Goal: Use online tool/utility: Utilize a website feature to perform a specific function

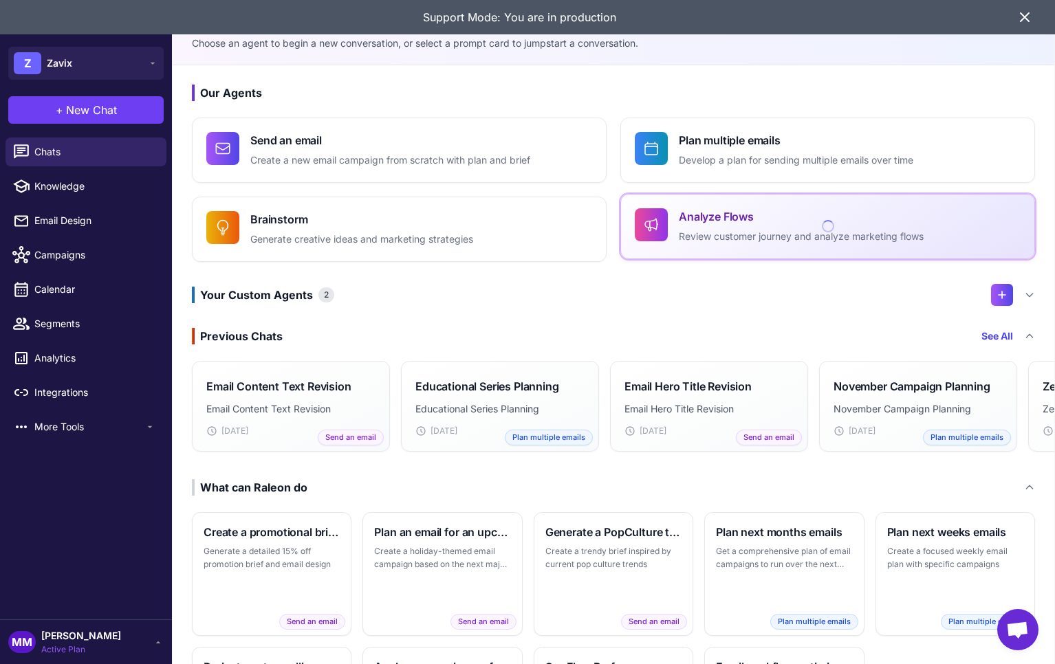
click at [767, 229] on p "Review customer journey and analyze marketing flows" at bounding box center [801, 237] width 245 height 16
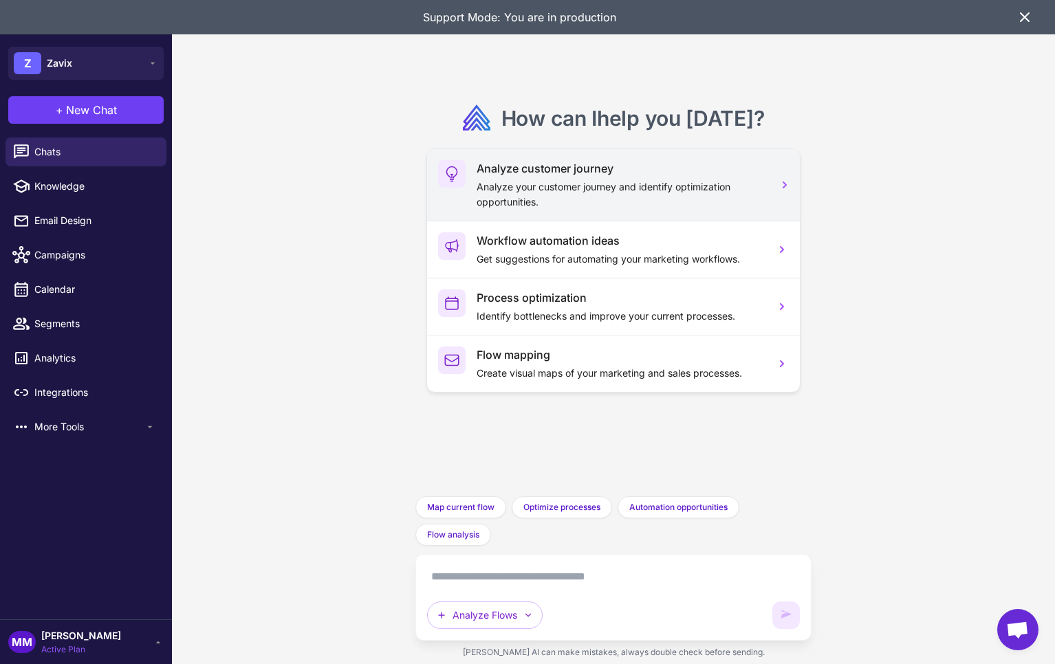
click at [603, 193] on p "Analyze your customer journey and identify optimization opportunities." at bounding box center [620, 194] width 287 height 30
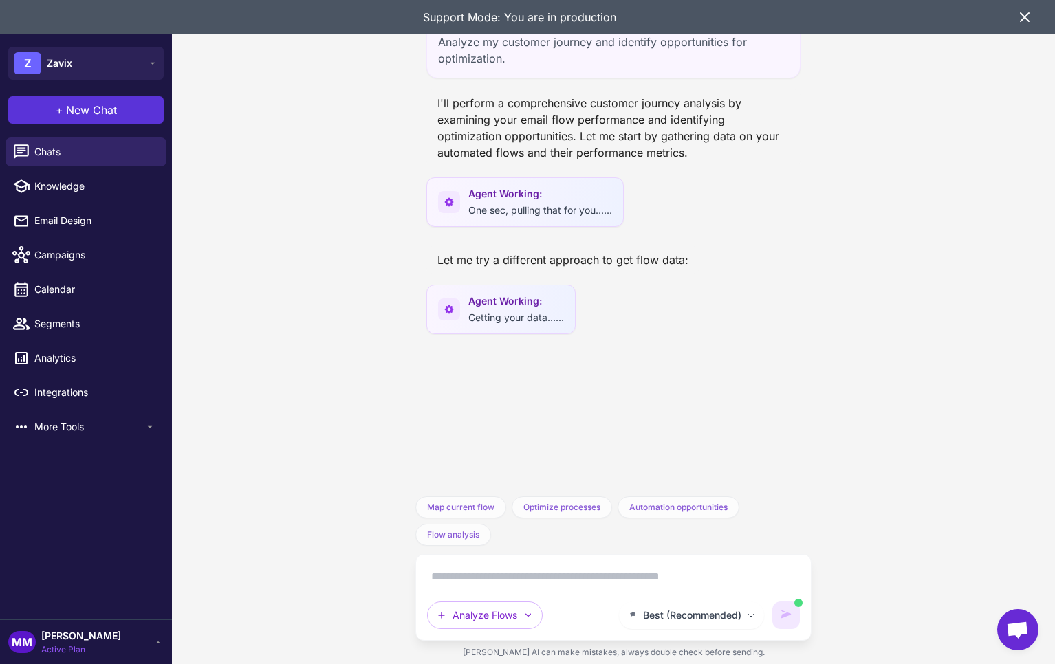
click at [73, 109] on span "New Chat" at bounding box center [91, 110] width 51 height 17
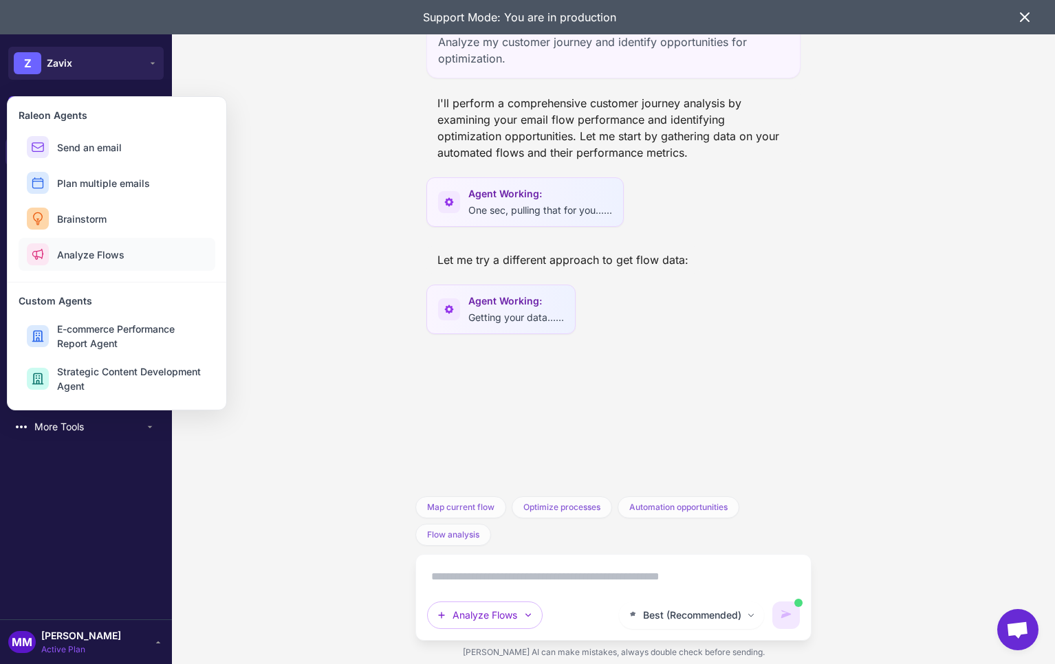
click at [89, 257] on span "Analyze Flows" at bounding box center [90, 255] width 67 height 14
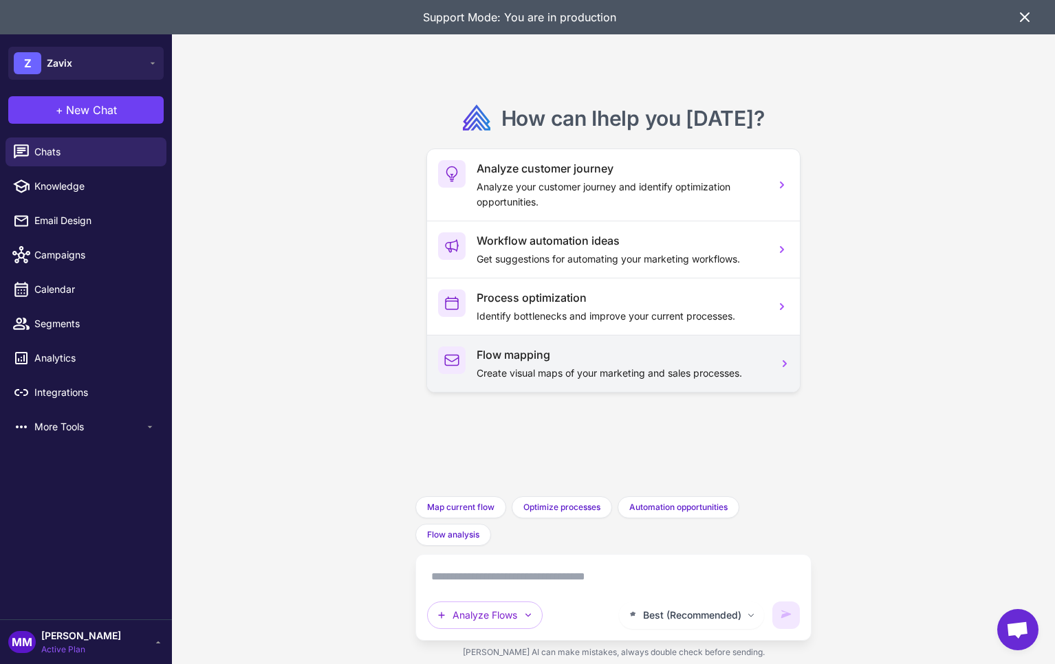
click at [528, 366] on p "Create visual maps of your marketing and sales processes." at bounding box center [620, 373] width 287 height 15
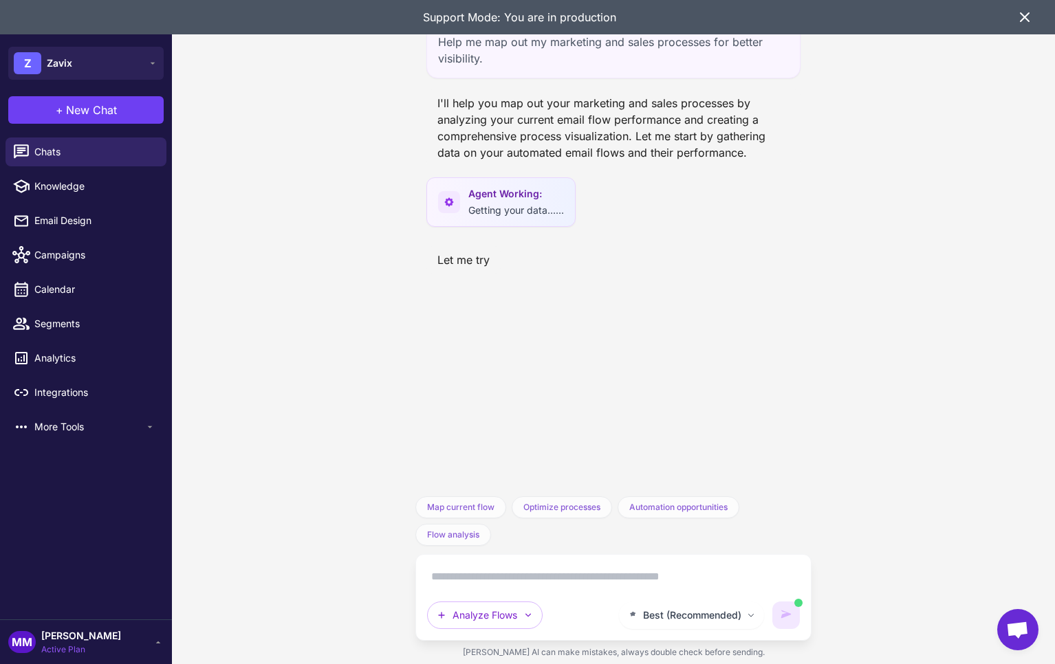
drag, startPoint x: 457, startPoint y: 317, endPoint x: 538, endPoint y: 169, distance: 168.6
click at [458, 317] on div "Help me map out my marketing and sales processes for better visibility. I'll he…" at bounding box center [612, 248] width 395 height 496
click at [109, 110] on span "New Chat" at bounding box center [91, 110] width 51 height 17
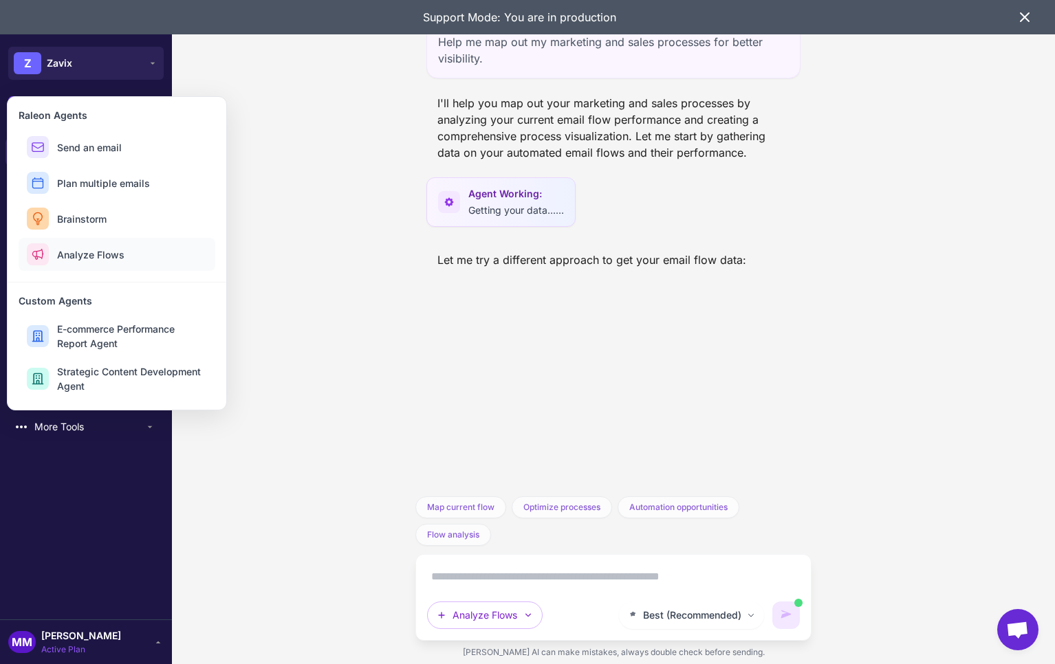
click at [96, 256] on span "Analyze Flows" at bounding box center [90, 255] width 67 height 14
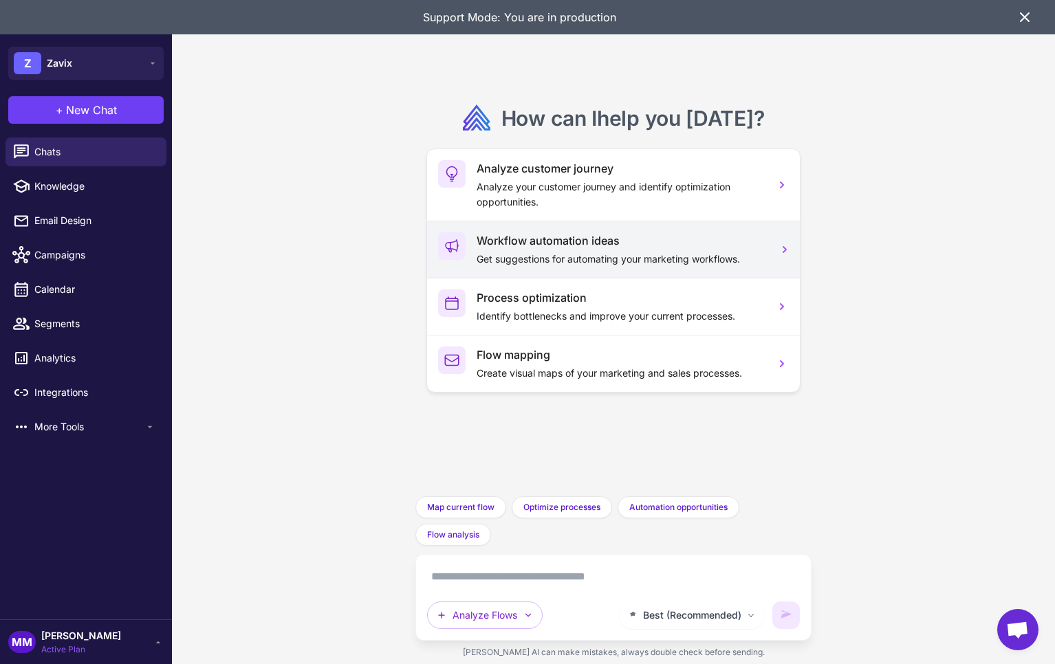
click at [556, 239] on h3 "Workflow automation ideas" at bounding box center [620, 240] width 287 height 17
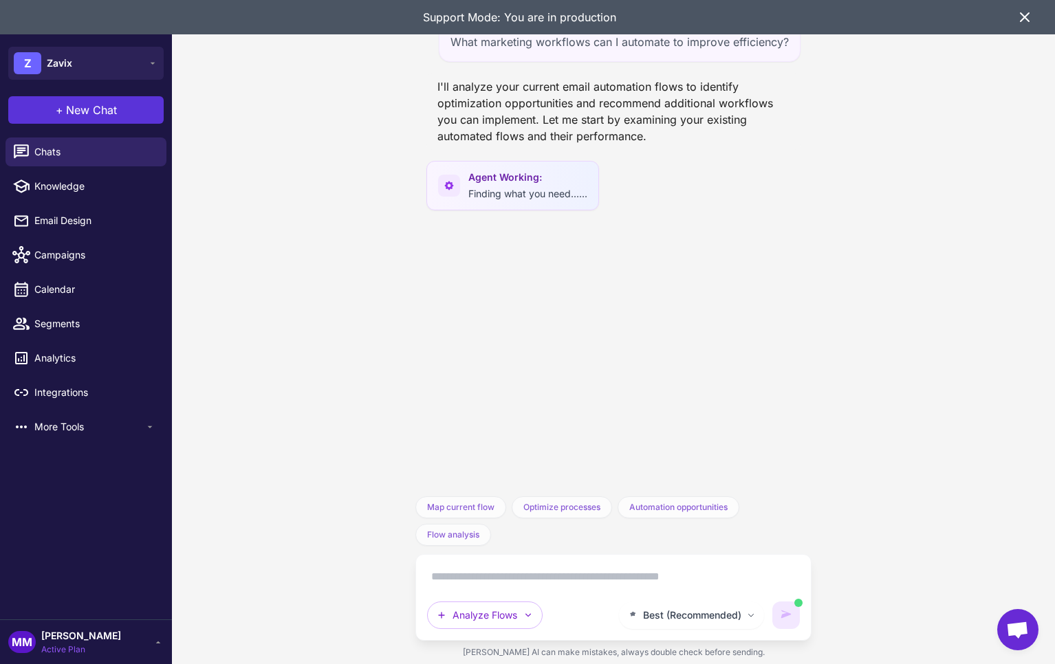
click at [87, 115] on span "New Chat" at bounding box center [91, 110] width 51 height 17
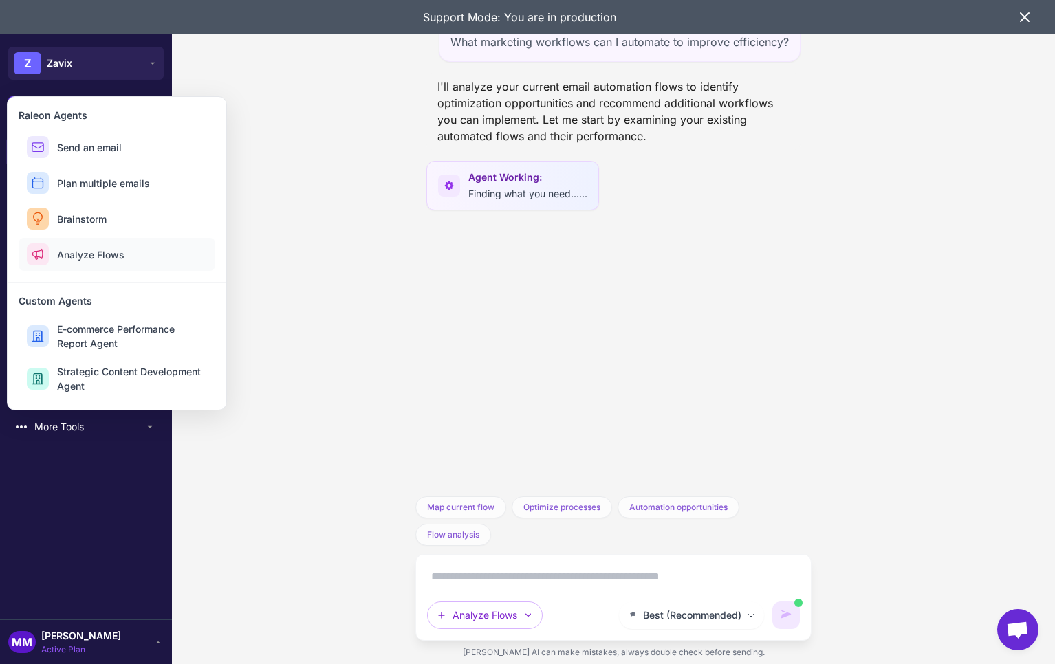
click at [100, 255] on span "Analyze Flows" at bounding box center [90, 255] width 67 height 14
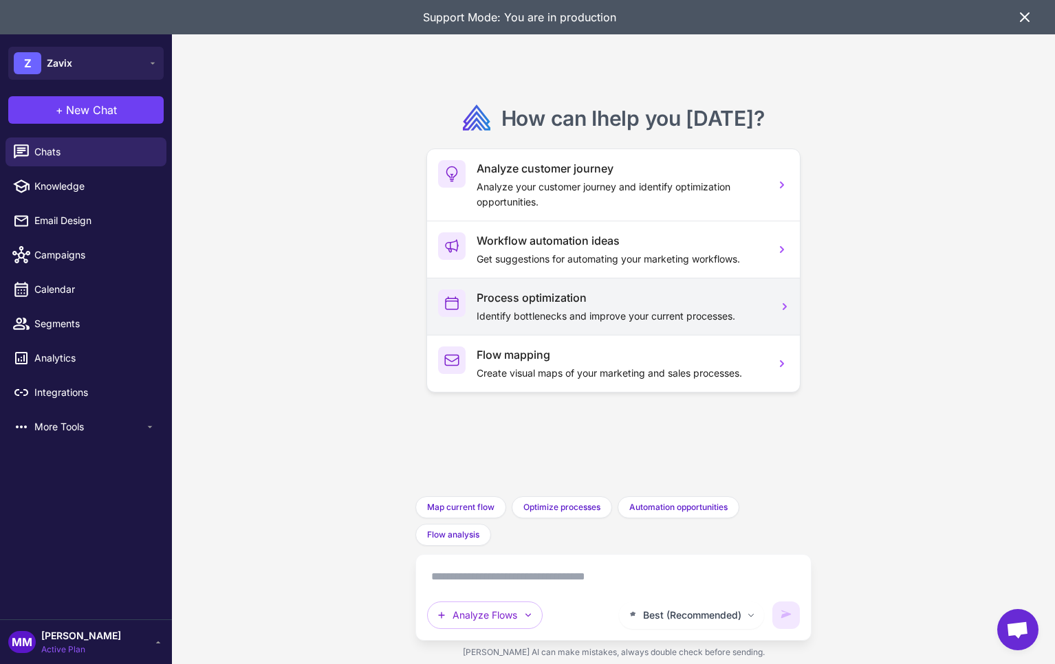
click at [513, 307] on div "Process optimization Identify bottlenecks and improve your current processes." at bounding box center [620, 307] width 287 height 34
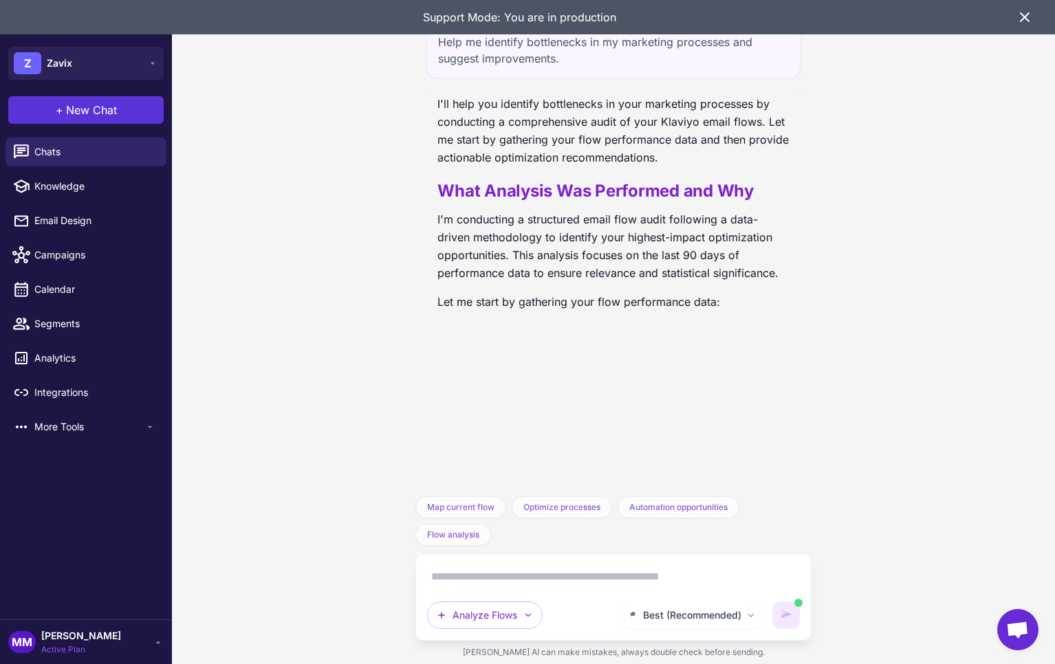
click at [86, 108] on span "New Chat" at bounding box center [91, 110] width 51 height 17
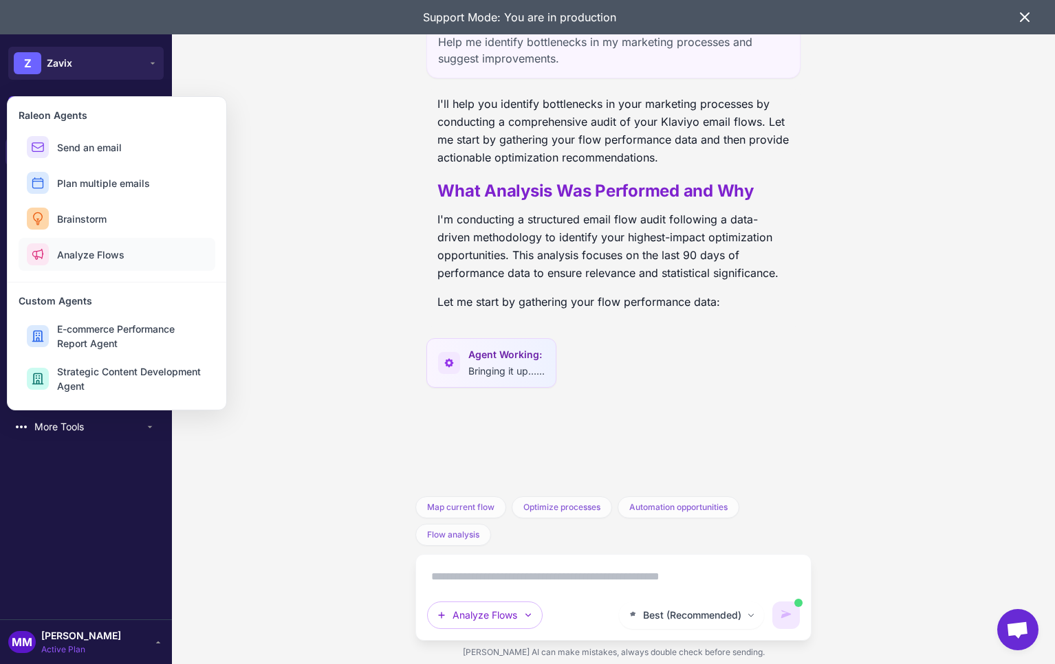
click at [94, 260] on span "Analyze Flows" at bounding box center [90, 255] width 67 height 14
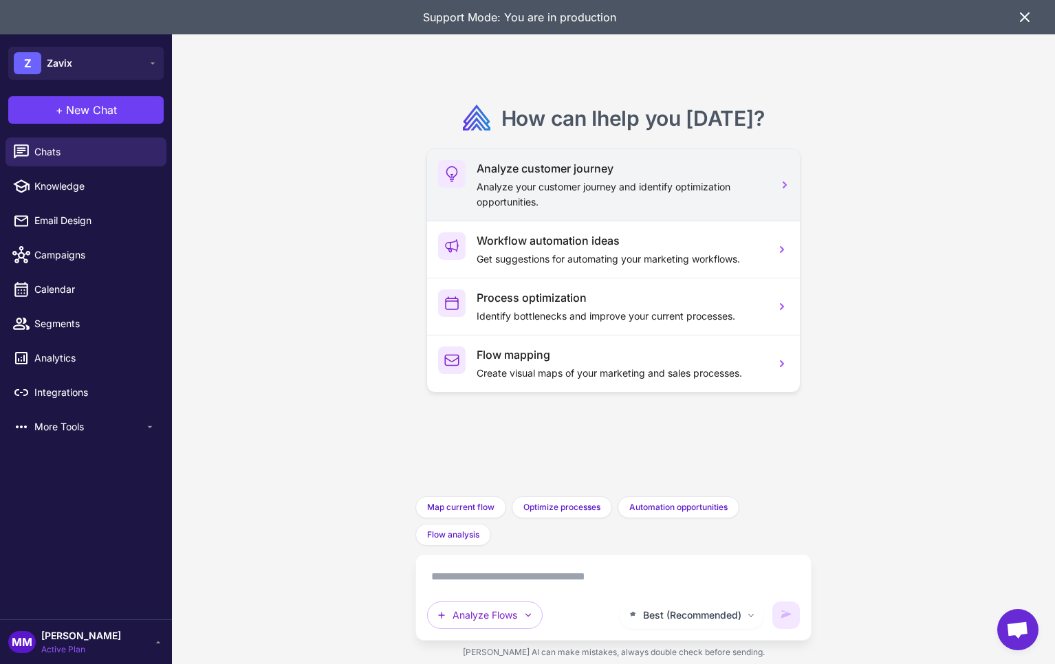
click at [579, 190] on p "Analyze your customer journey and identify optimization opportunities." at bounding box center [620, 194] width 287 height 30
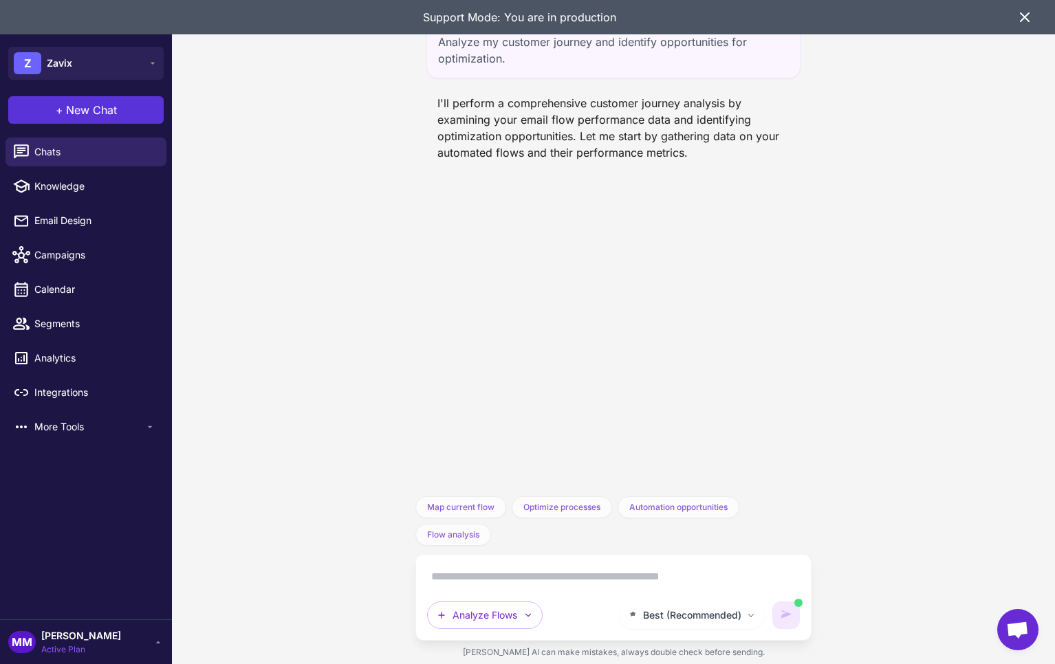
click at [94, 111] on span "New Chat" at bounding box center [91, 110] width 51 height 17
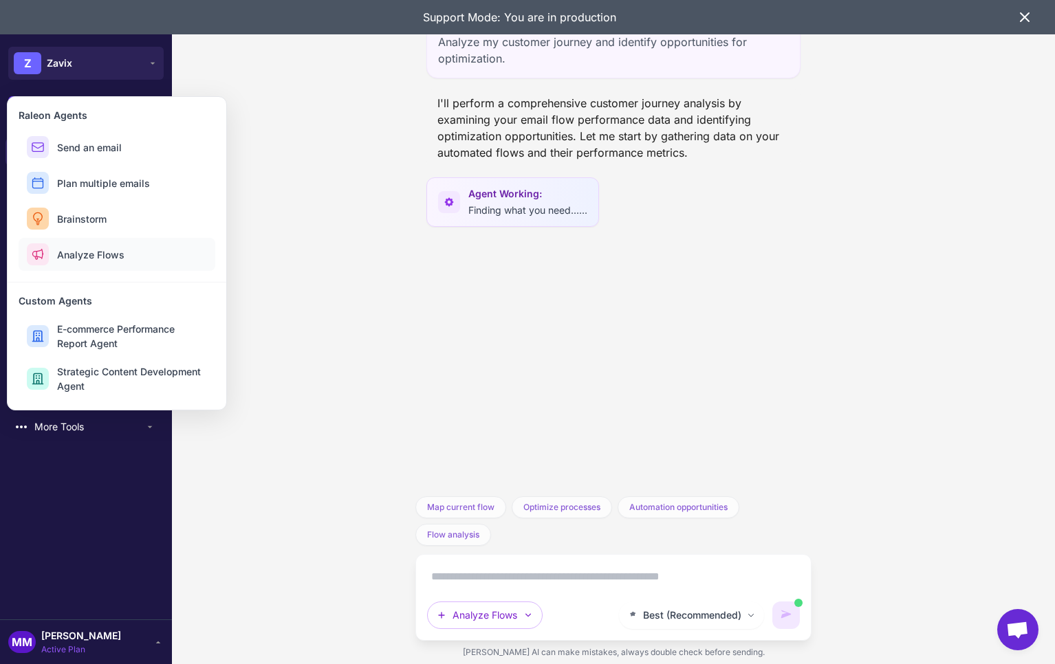
click at [107, 245] on button "Analyze Flows" at bounding box center [117, 254] width 197 height 33
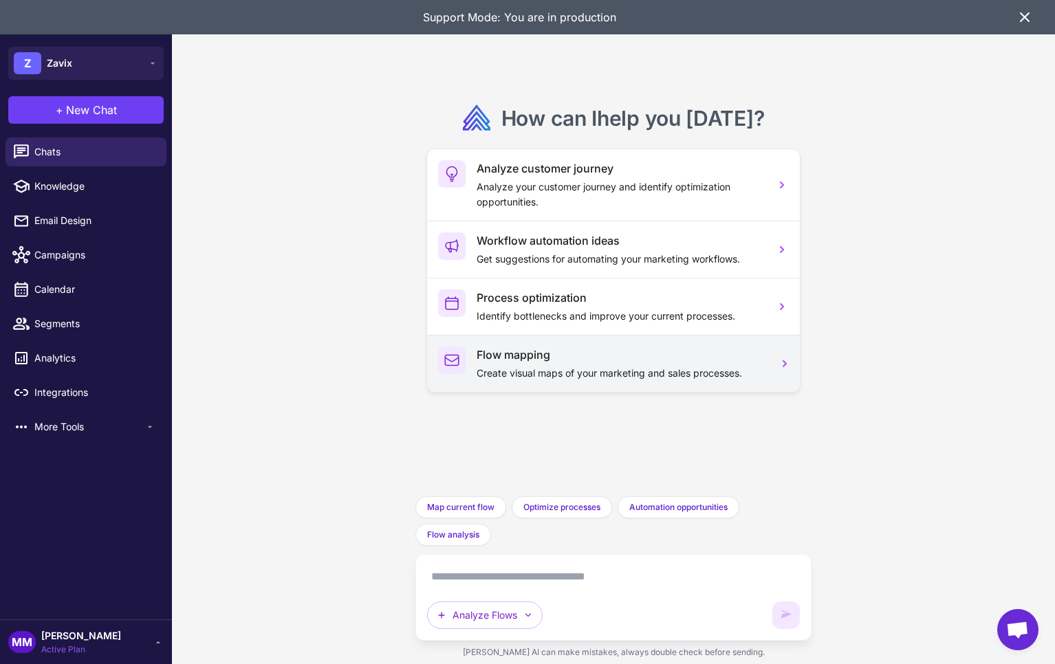
click at [534, 360] on h3 "Flow mapping" at bounding box center [620, 355] width 287 height 17
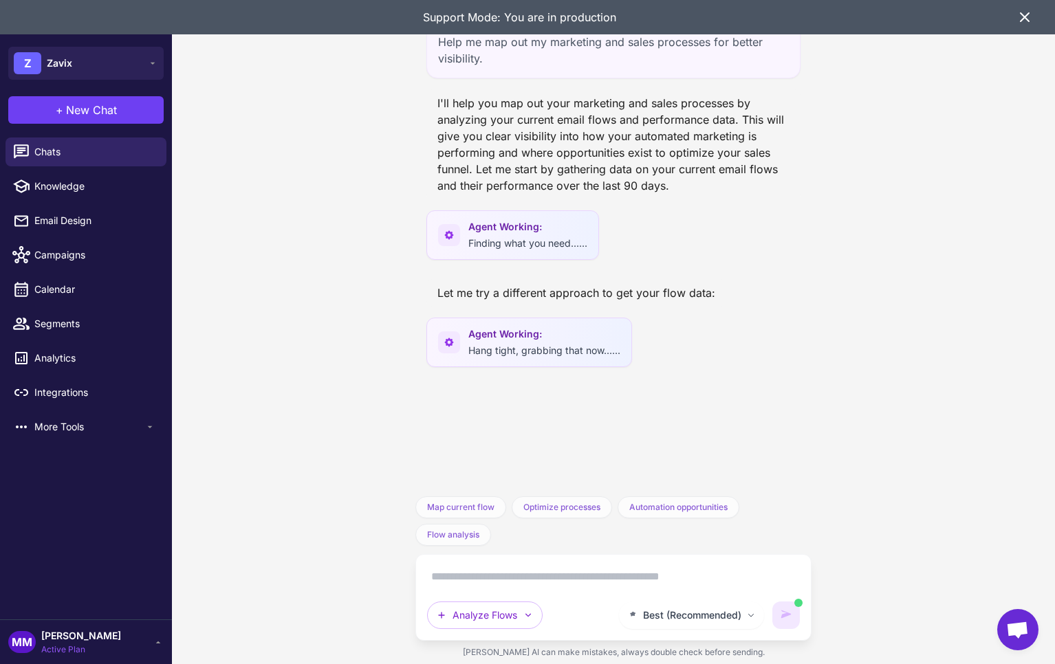
click at [435, 285] on div "Let me try a different approach to get your flow data:" at bounding box center [576, 293] width 300 height 28
click at [79, 110] on span "New Chat" at bounding box center [91, 110] width 51 height 17
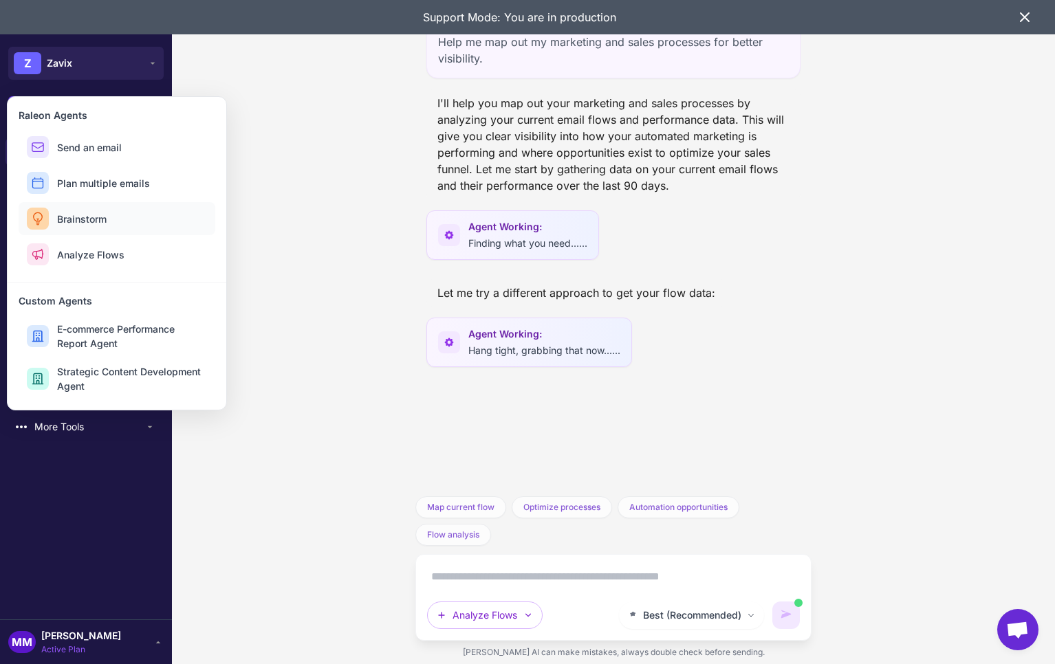
click at [96, 226] on button "Brainstorm" at bounding box center [117, 218] width 197 height 33
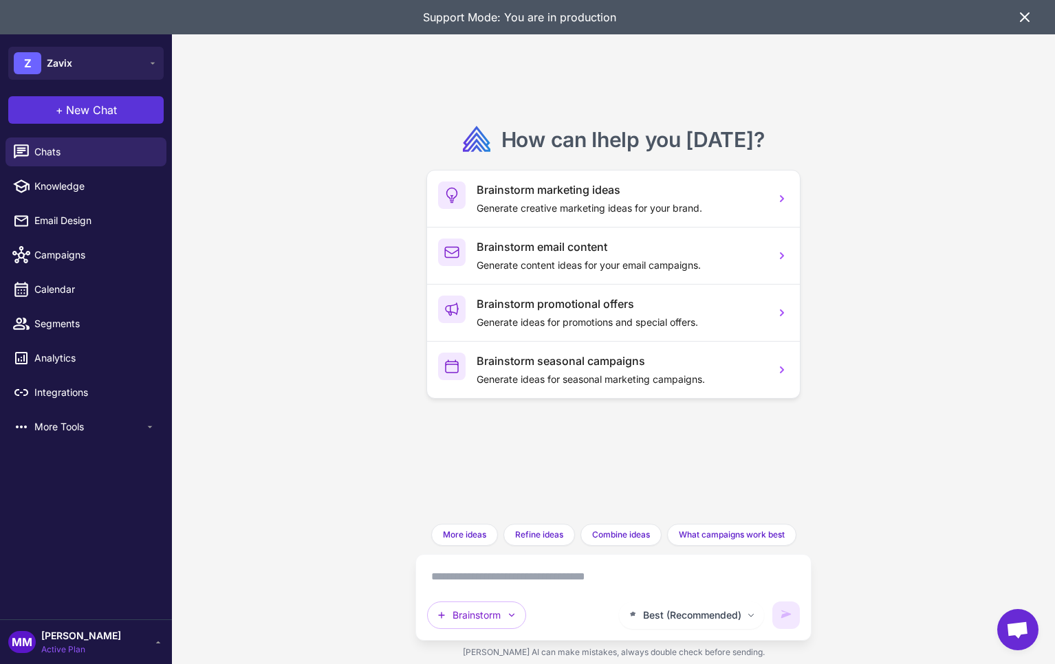
click at [89, 106] on span "New Chat" at bounding box center [91, 110] width 51 height 17
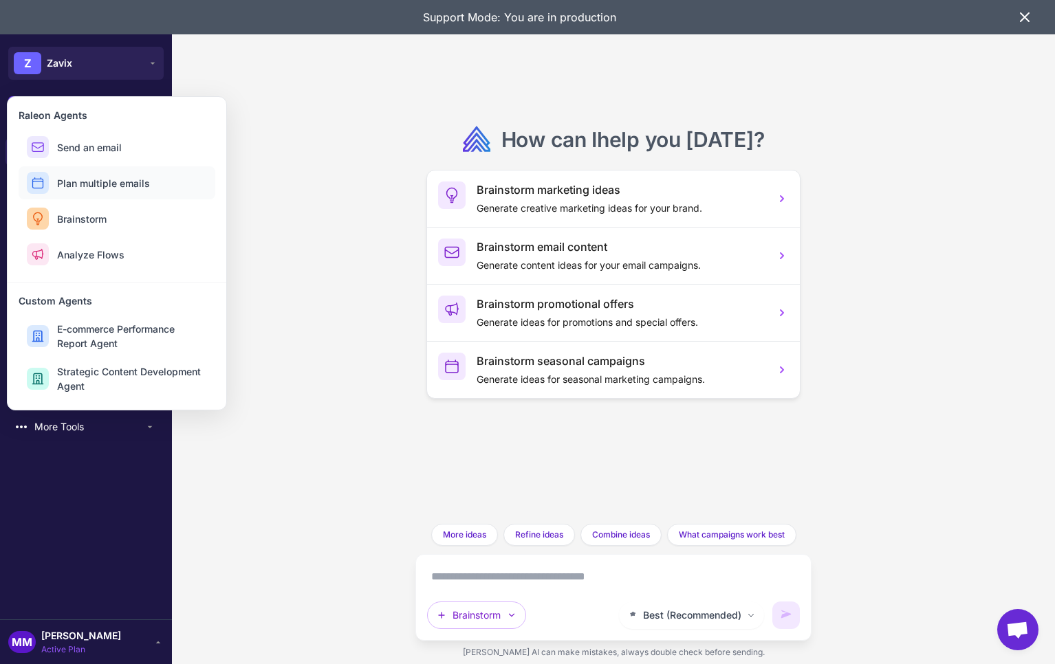
click at [122, 182] on span "Plan multiple emails" at bounding box center [103, 183] width 93 height 14
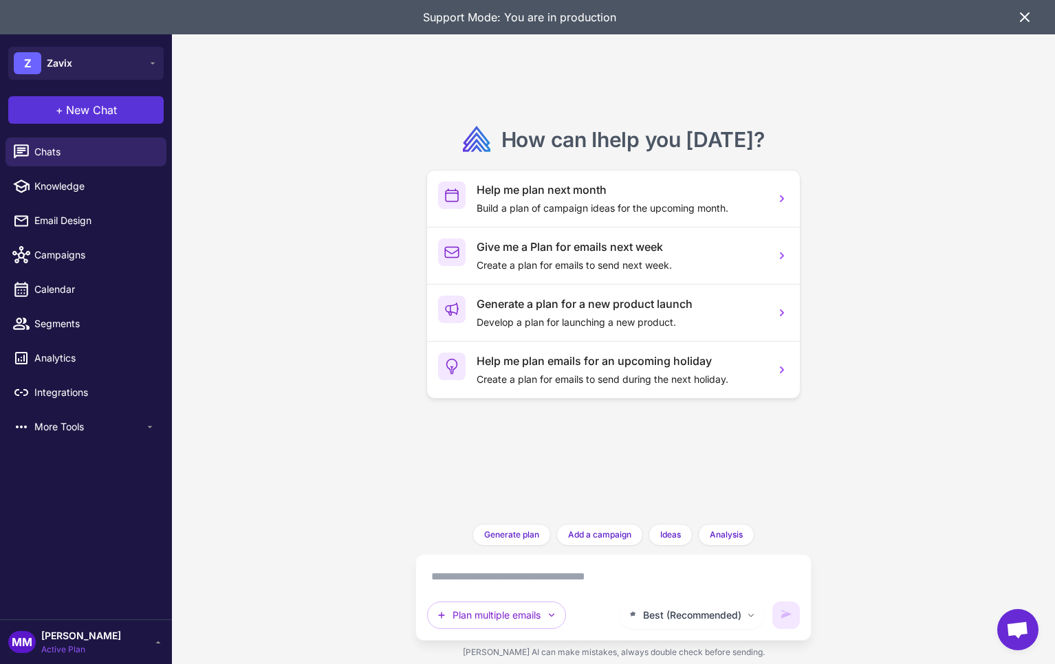
click at [102, 105] on span "New Chat" at bounding box center [91, 110] width 51 height 17
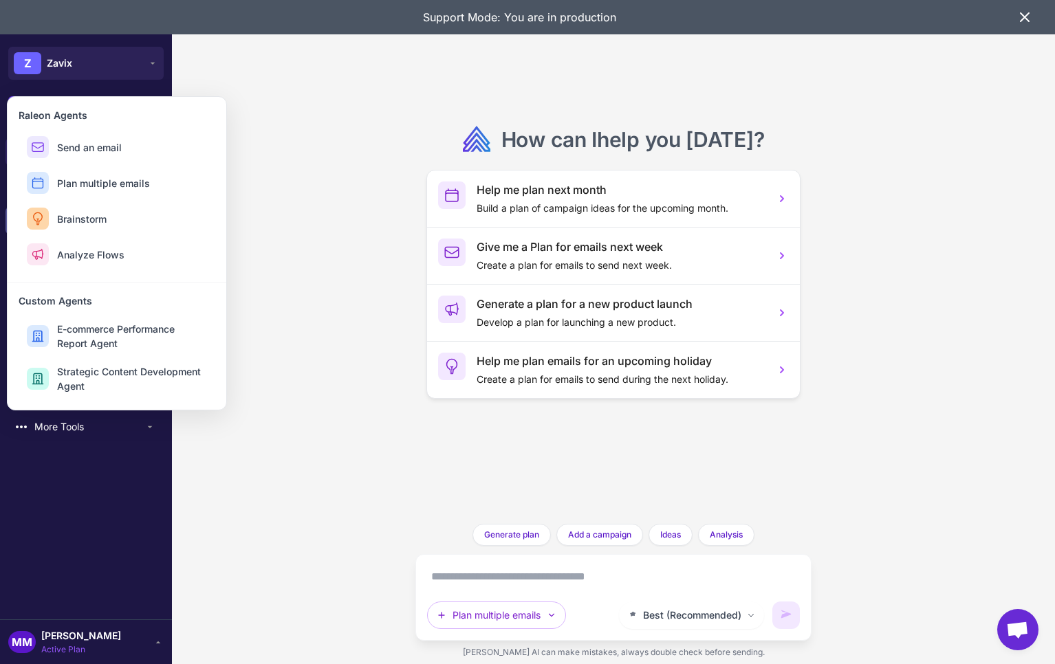
click at [83, 217] on span "Brainstorm" at bounding box center [82, 219] width 50 height 14
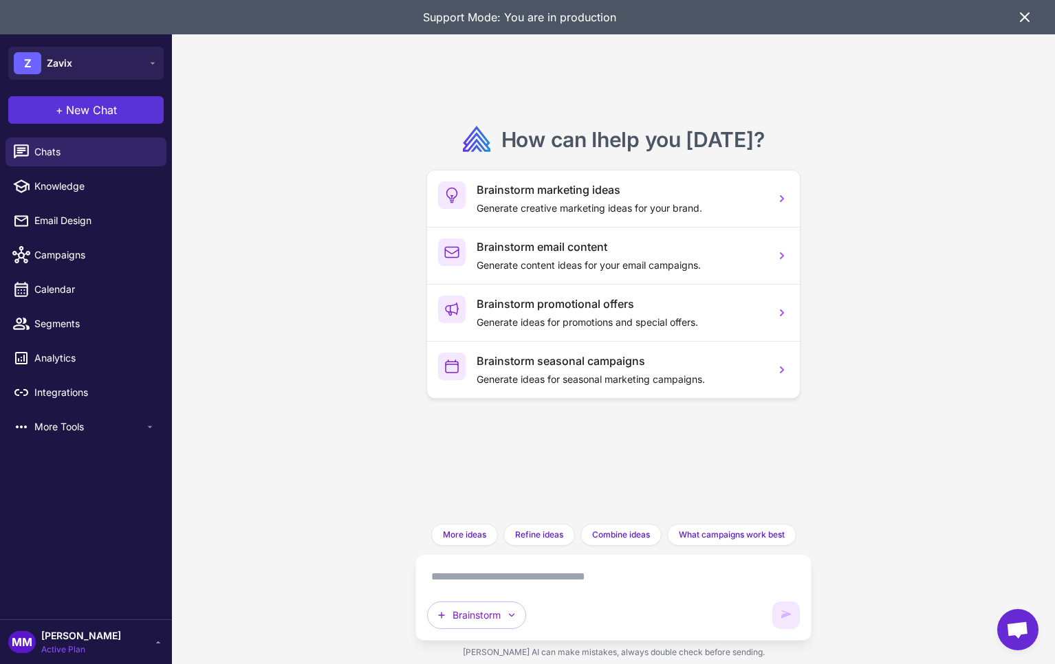
click at [68, 105] on span "New Chat" at bounding box center [91, 110] width 51 height 17
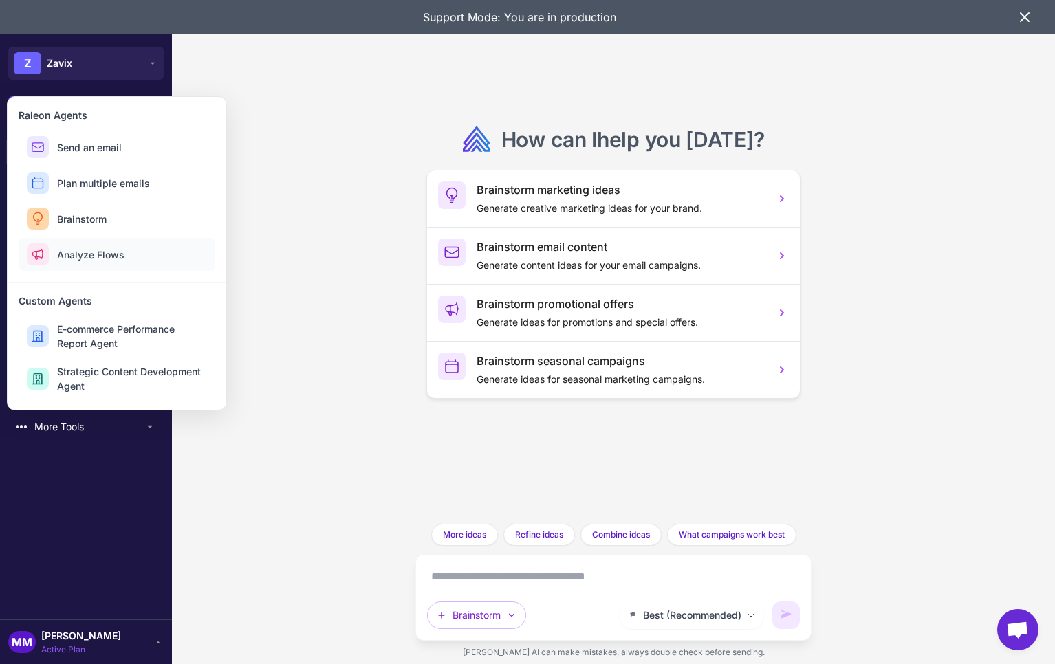
click at [80, 252] on span "Analyze Flows" at bounding box center [90, 255] width 67 height 14
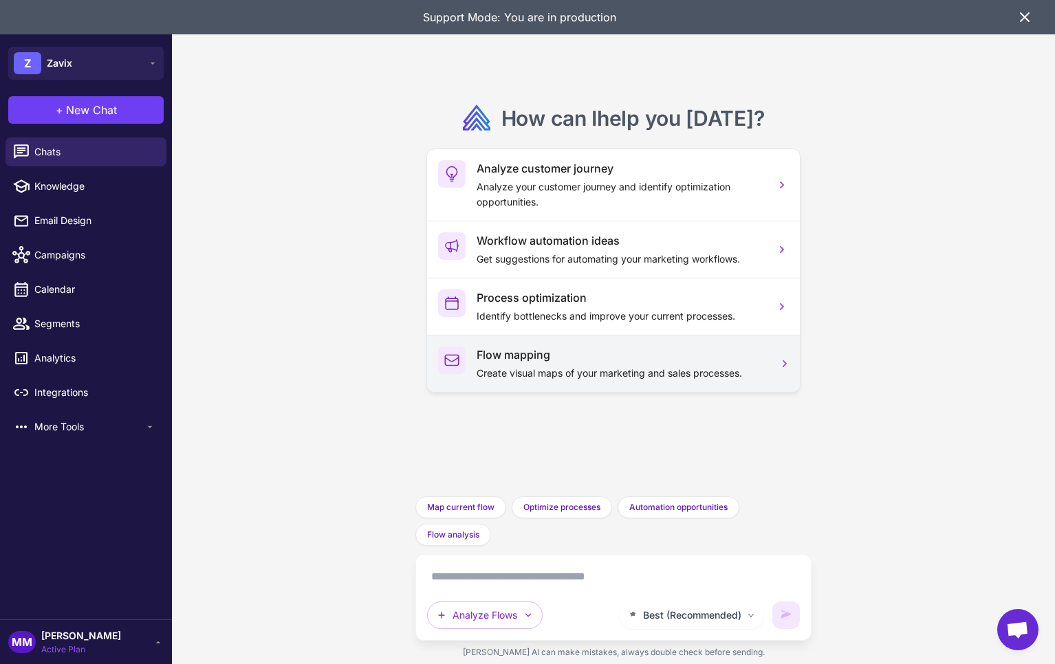
click at [554, 382] on div "Flow mapping Create visual maps of your marketing and sales processes." at bounding box center [613, 363] width 372 height 57
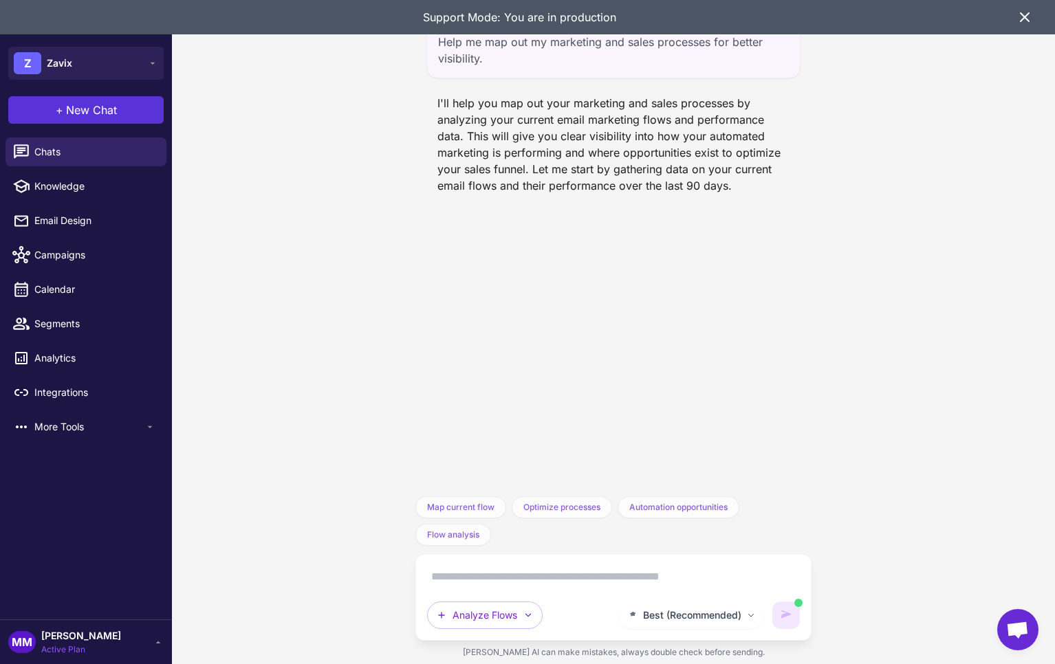
click at [102, 108] on span "New Chat" at bounding box center [91, 110] width 51 height 17
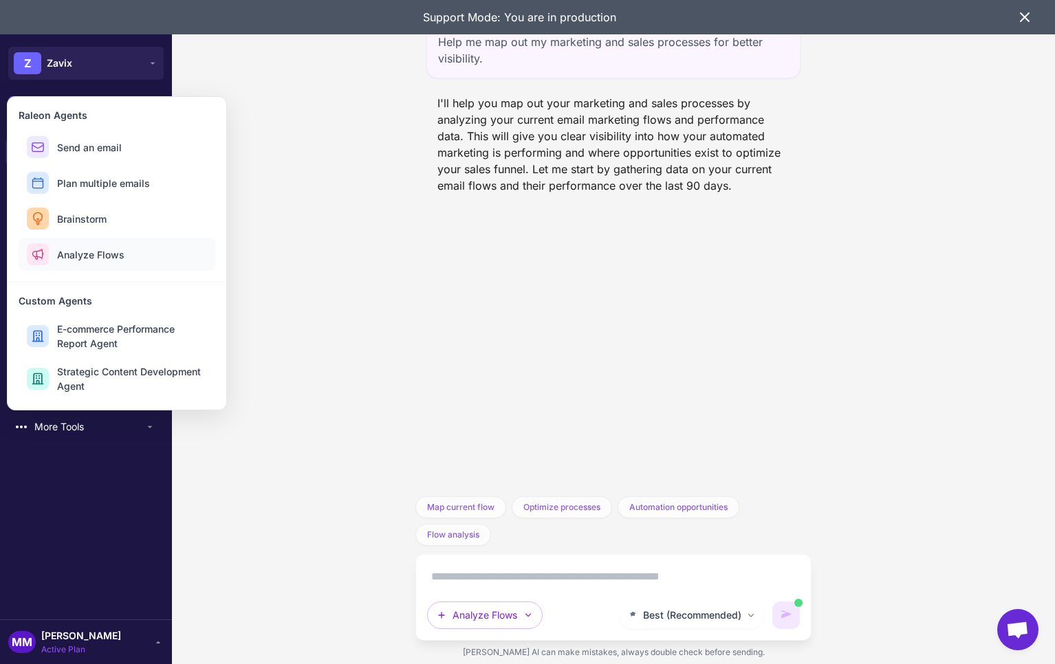
click at [115, 248] on span "Analyze Flows" at bounding box center [90, 255] width 67 height 14
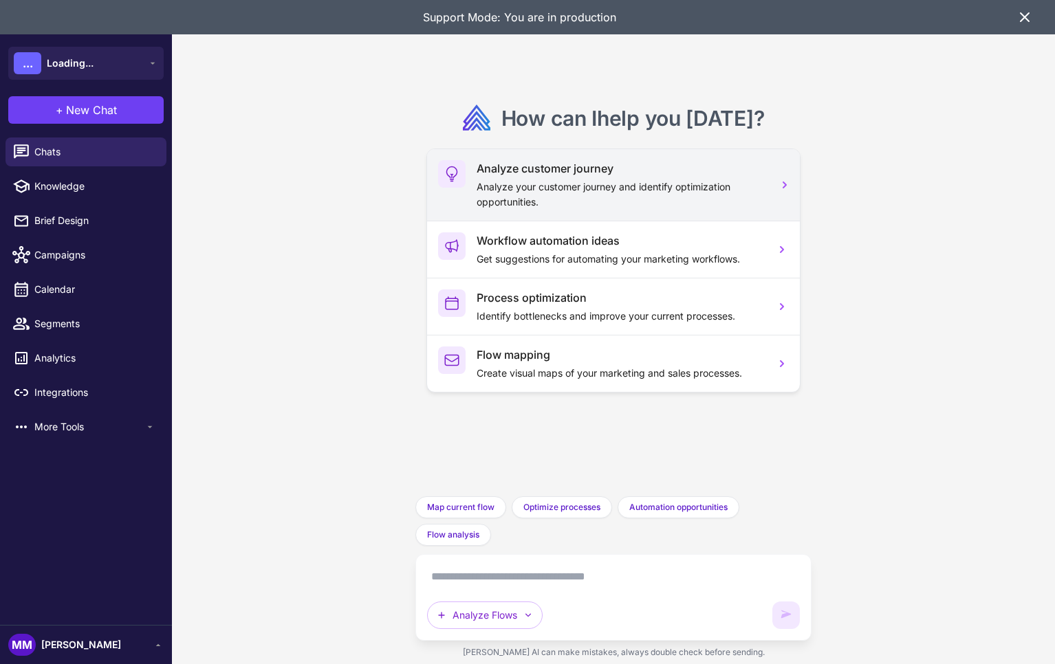
click at [543, 162] on h3 "Analyze customer journey" at bounding box center [620, 168] width 287 height 17
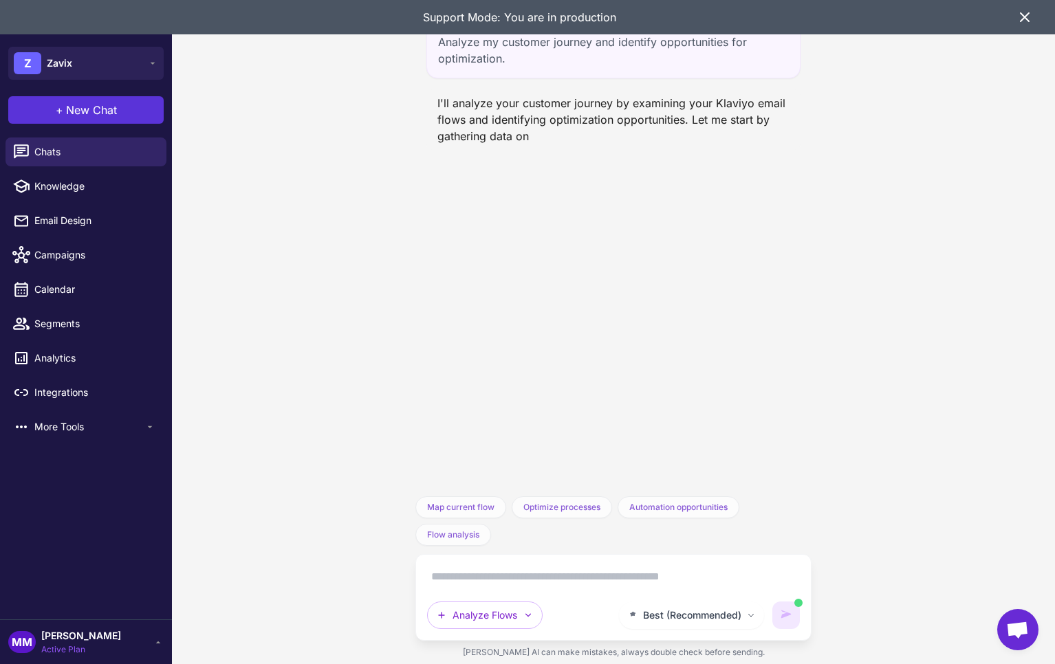
click at [107, 107] on span "New Chat" at bounding box center [91, 110] width 51 height 17
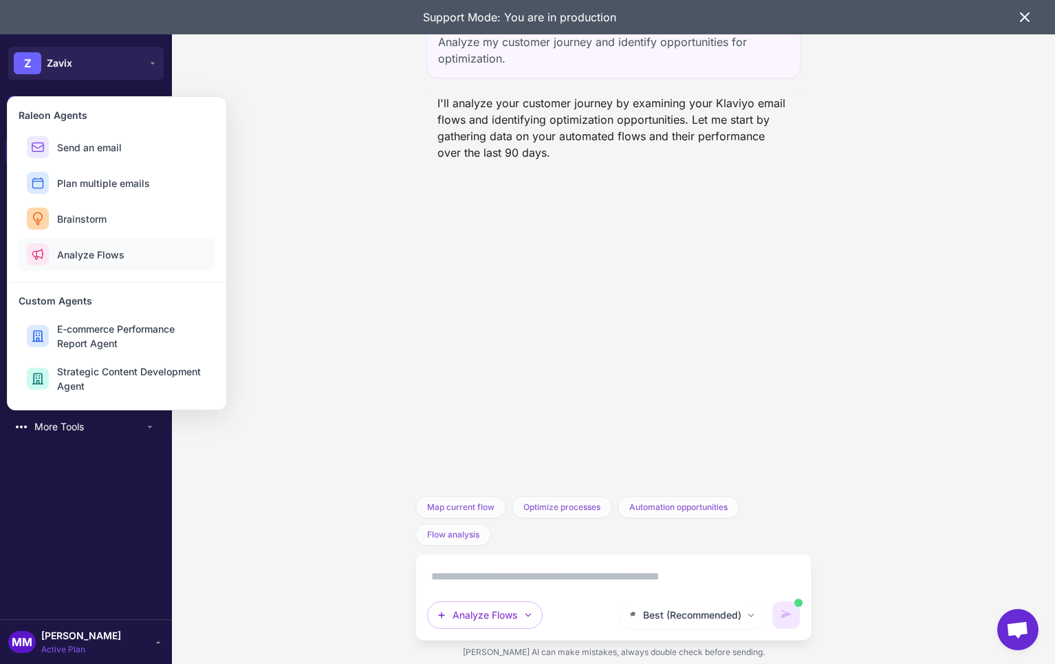
click at [122, 255] on span "Analyze Flows" at bounding box center [90, 255] width 67 height 14
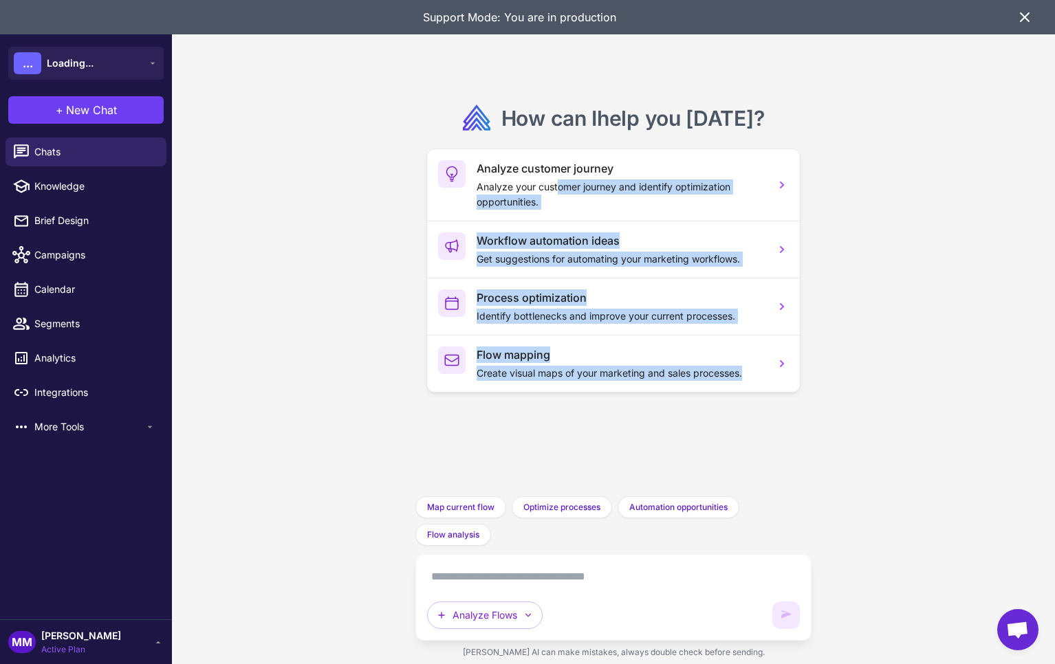
drag, startPoint x: 562, startPoint y: 186, endPoint x: 674, endPoint y: 403, distance: 244.5
click at [684, 395] on div "How can I help you today ? Analyze customer journey Analyze your customer journ…" at bounding box center [612, 248] width 373 height 321
click at [301, 274] on div "How can I help you today ? Analyze customer journey Analyze your customer journ…" at bounding box center [613, 332] width 883 height 664
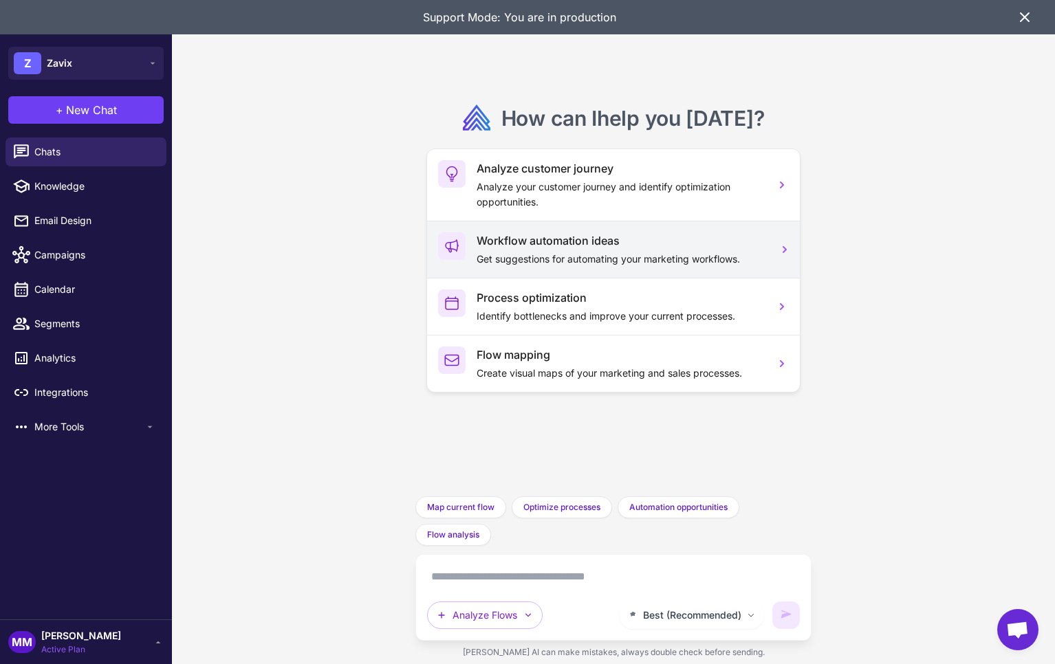
click at [525, 252] on p "Get suggestions for automating your marketing workflows." at bounding box center [620, 259] width 287 height 15
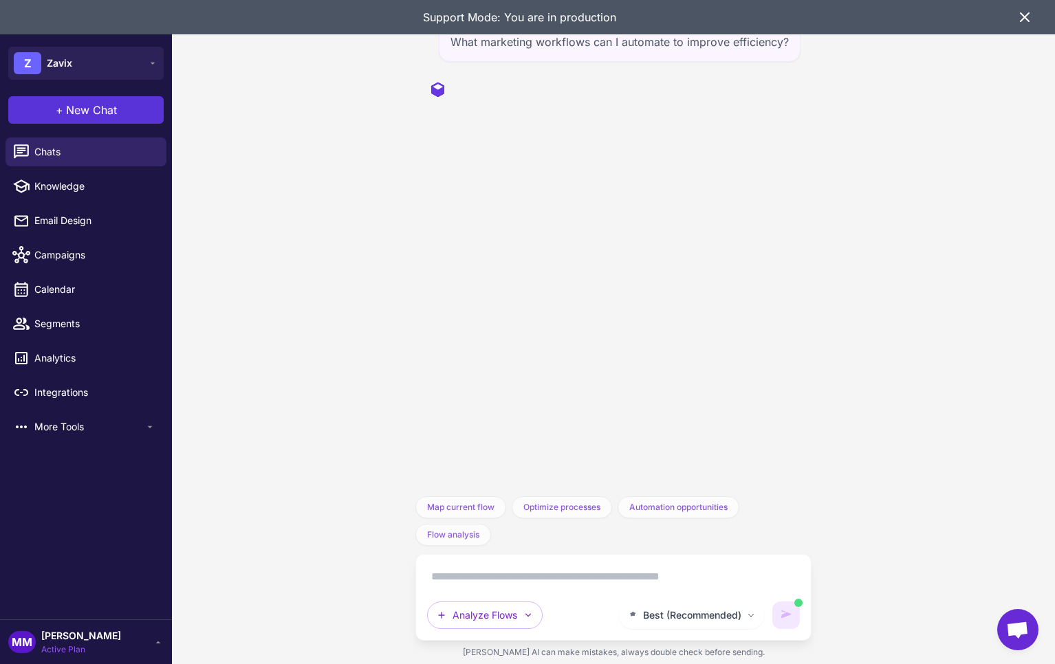
click at [56, 112] on span "+" at bounding box center [60, 110] width 8 height 17
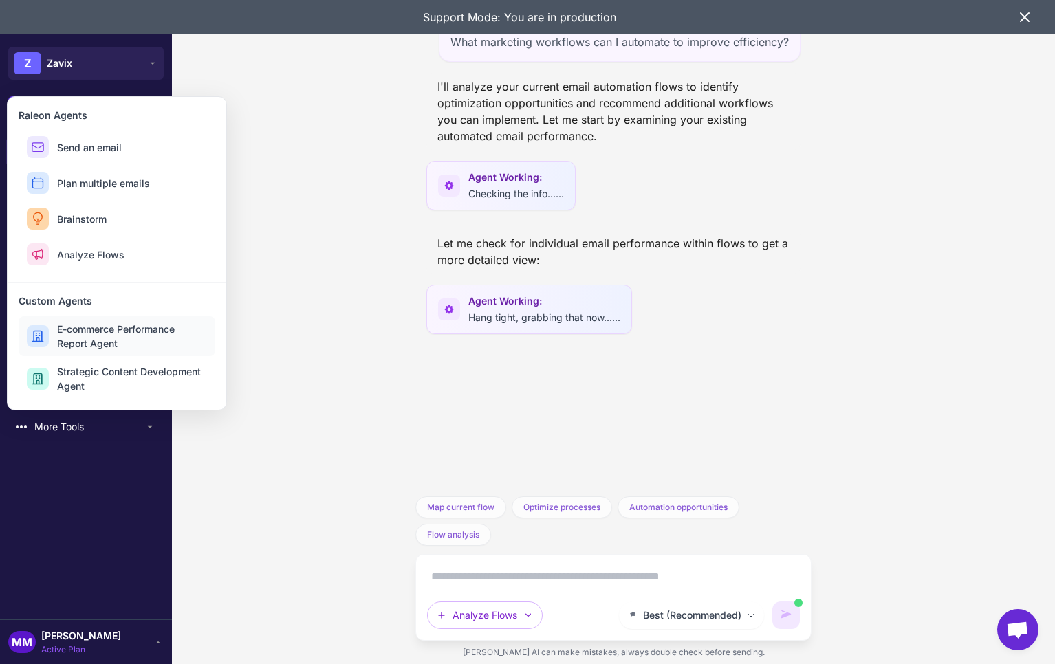
click at [89, 334] on span "E-commerce Performance Report Agent" at bounding box center [132, 336] width 150 height 29
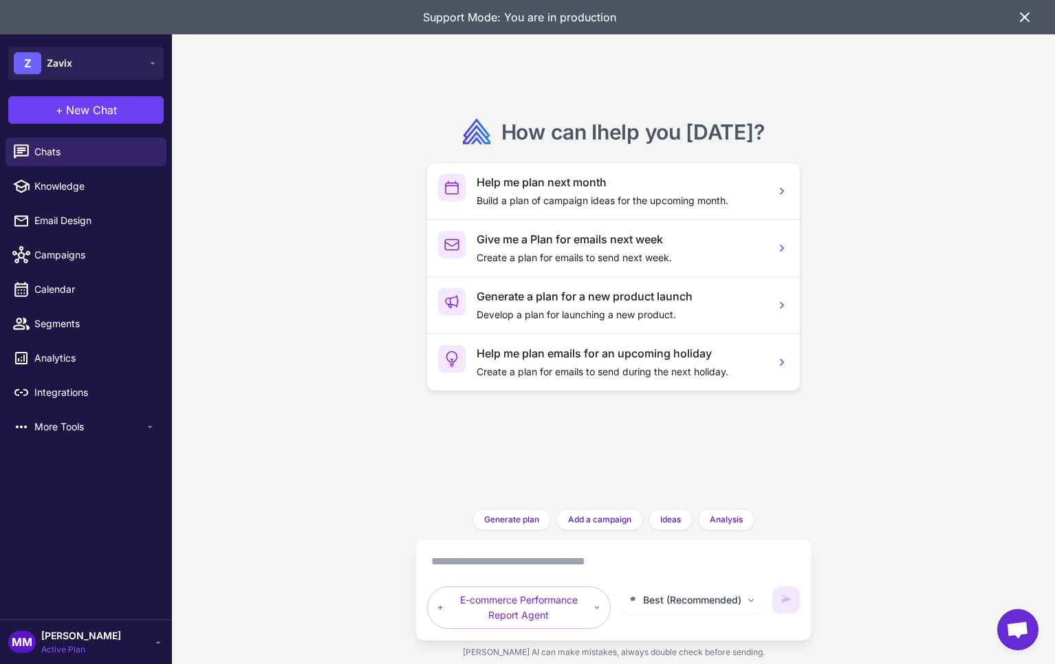
click at [1026, 10] on icon at bounding box center [1024, 17] width 17 height 17
